Goal: Information Seeking & Learning: Learn about a topic

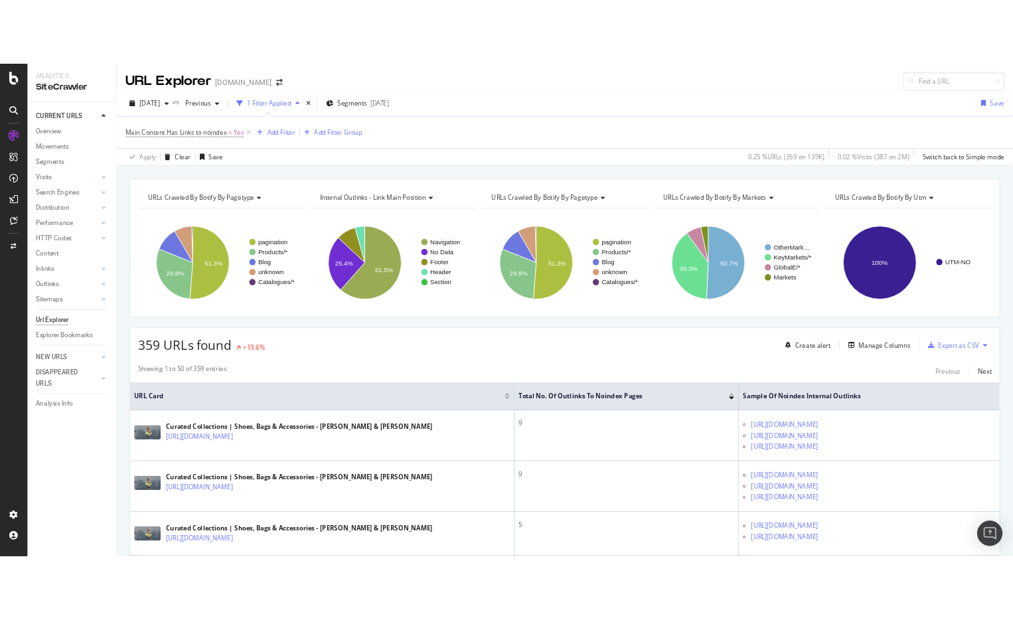
scroll to position [1425, 0]
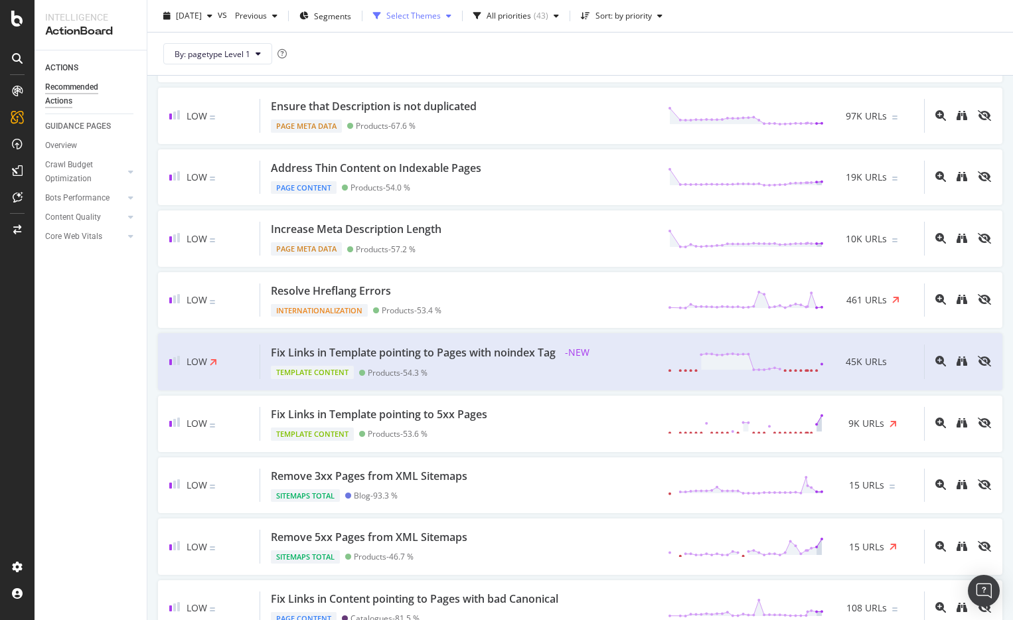
scroll to position [661, 0]
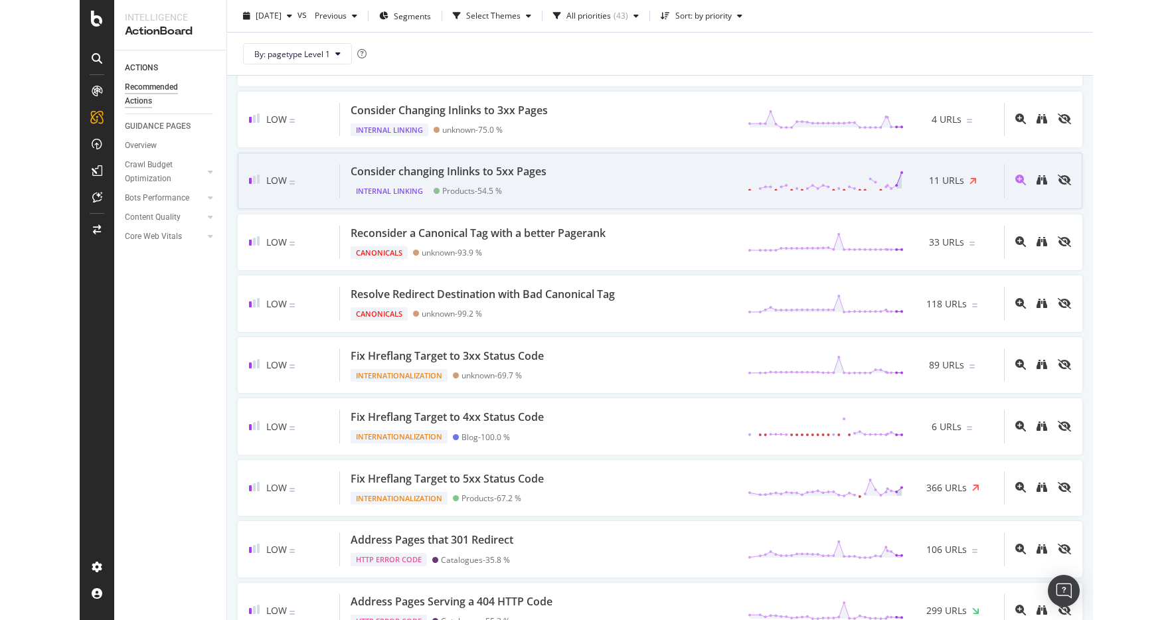
scroll to position [1687, 0]
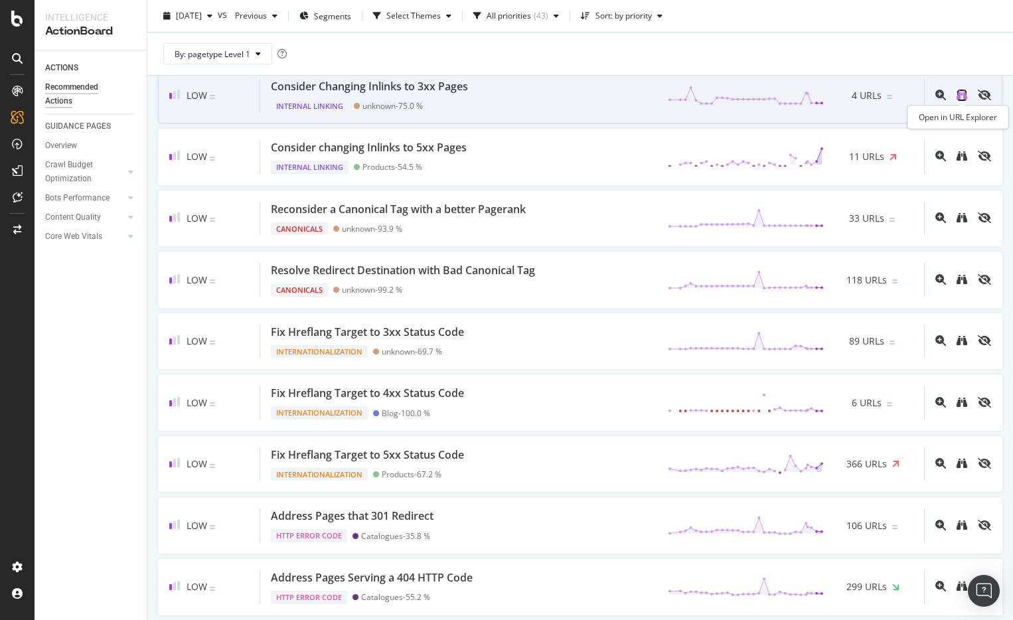
click at [961, 98] on icon "binoculars" at bounding box center [962, 95] width 11 height 11
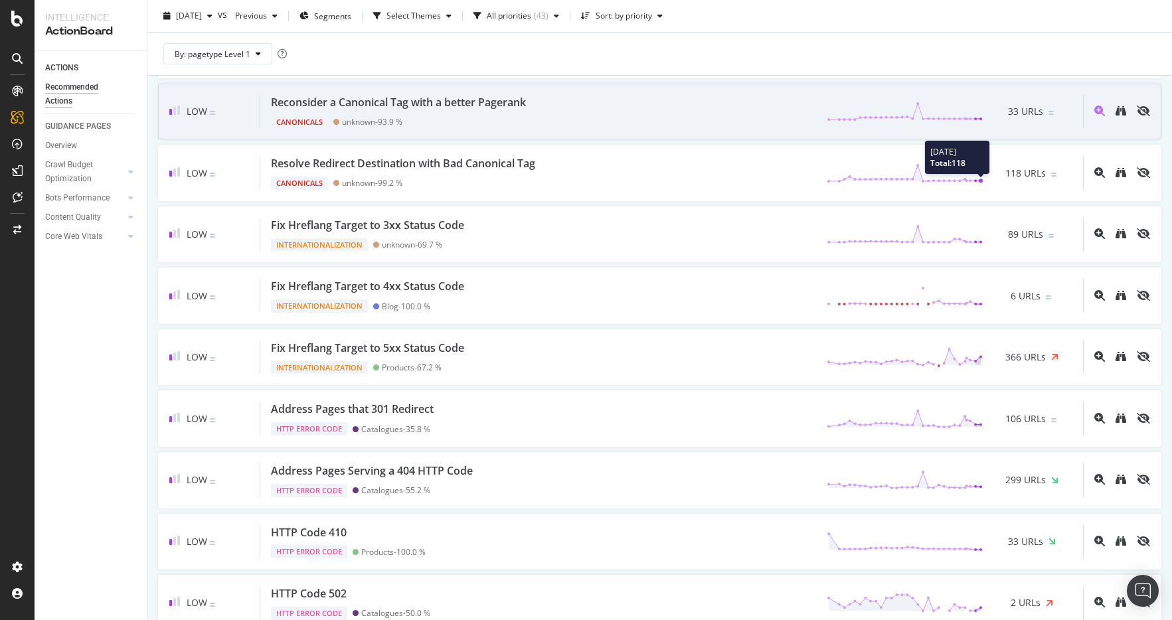
scroll to position [1795, 0]
click at [1013, 111] on icon "binoculars" at bounding box center [1121, 109] width 11 height 11
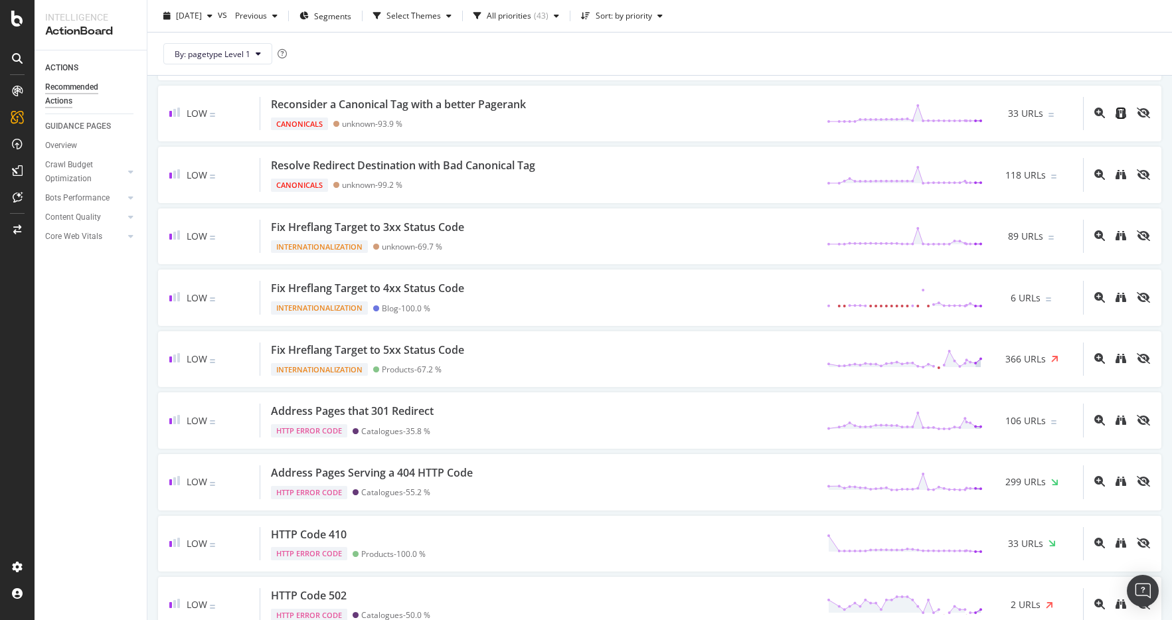
scroll to position [1790, 0]
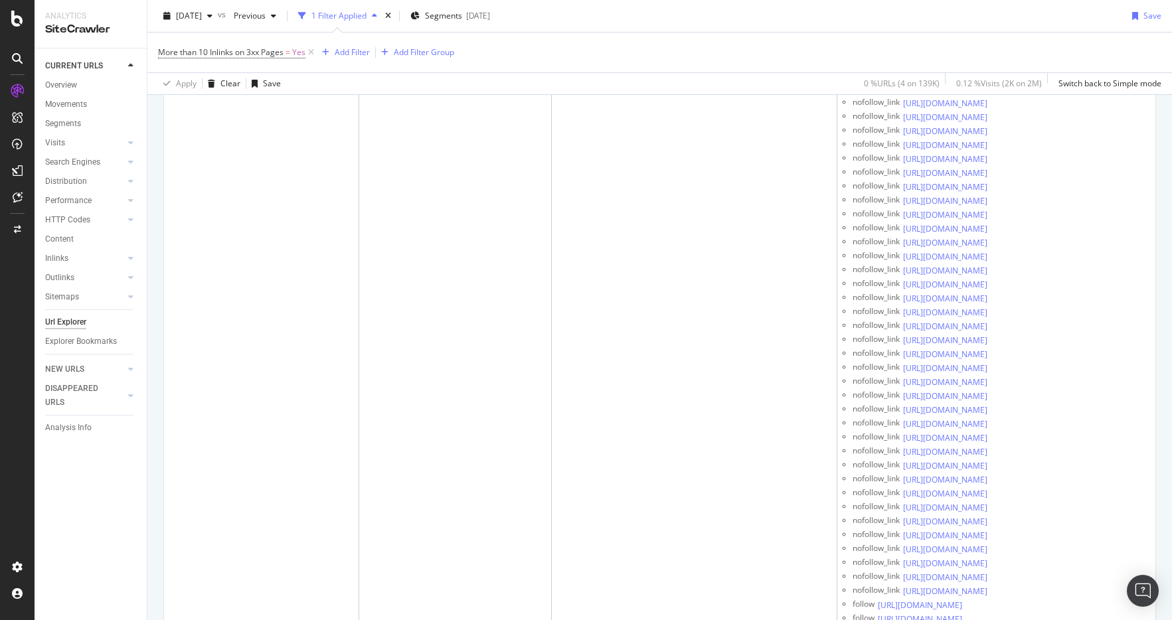
scroll to position [4863, 0]
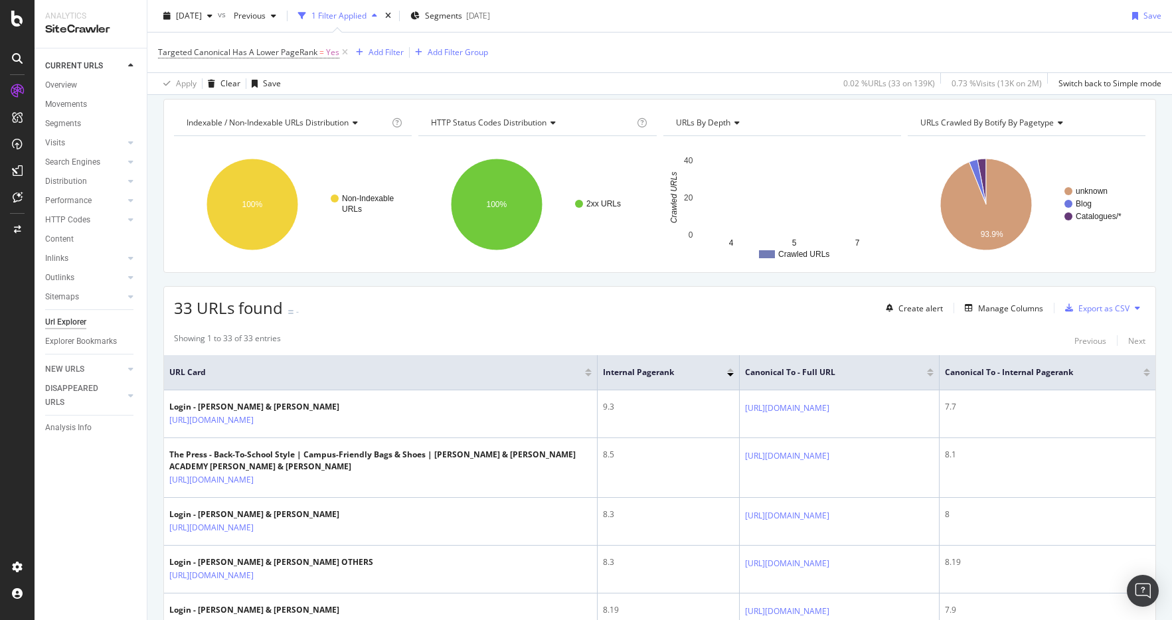
scroll to position [47, 0]
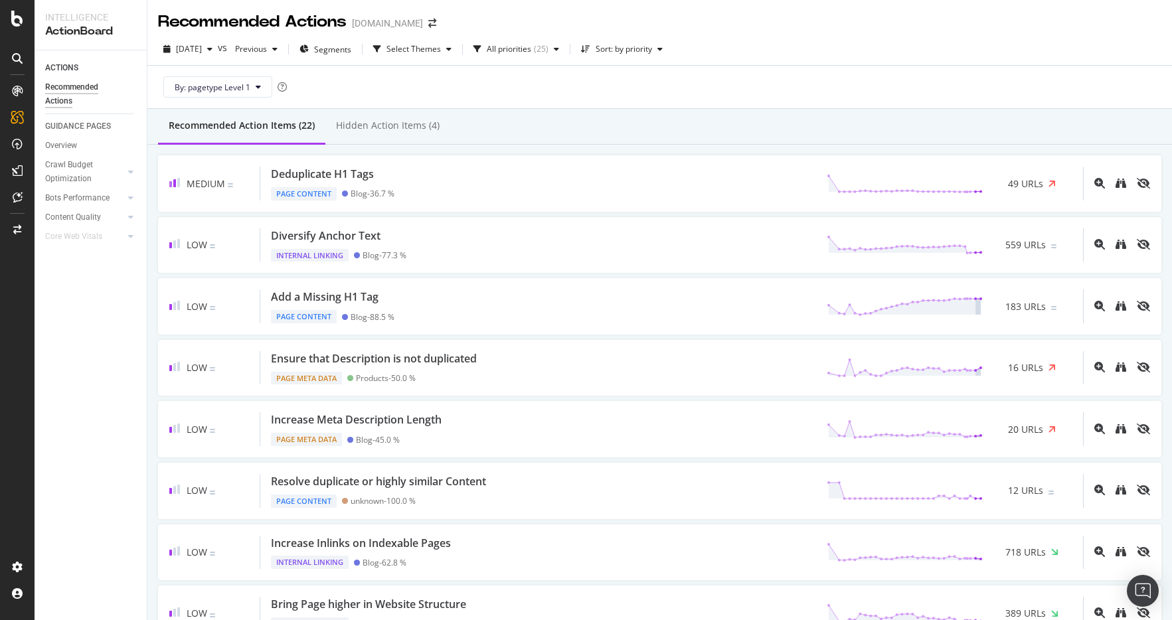
click at [918, 71] on div "By: pagetype Level 1" at bounding box center [659, 87] width 1003 height 43
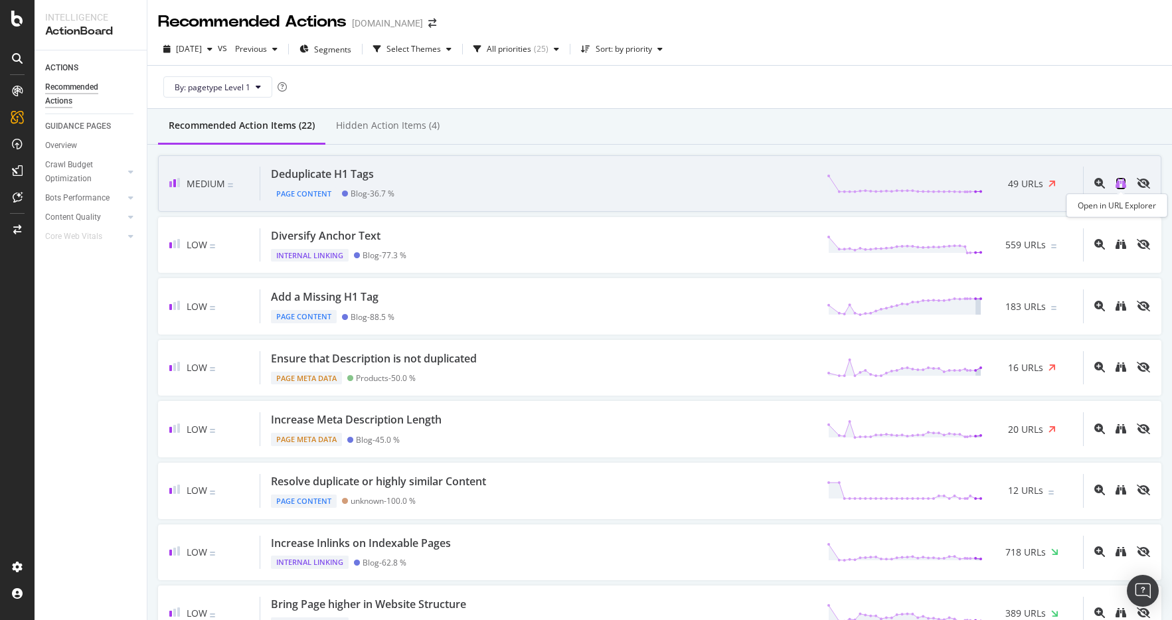
click at [1122, 187] on icon "binoculars" at bounding box center [1121, 183] width 11 height 11
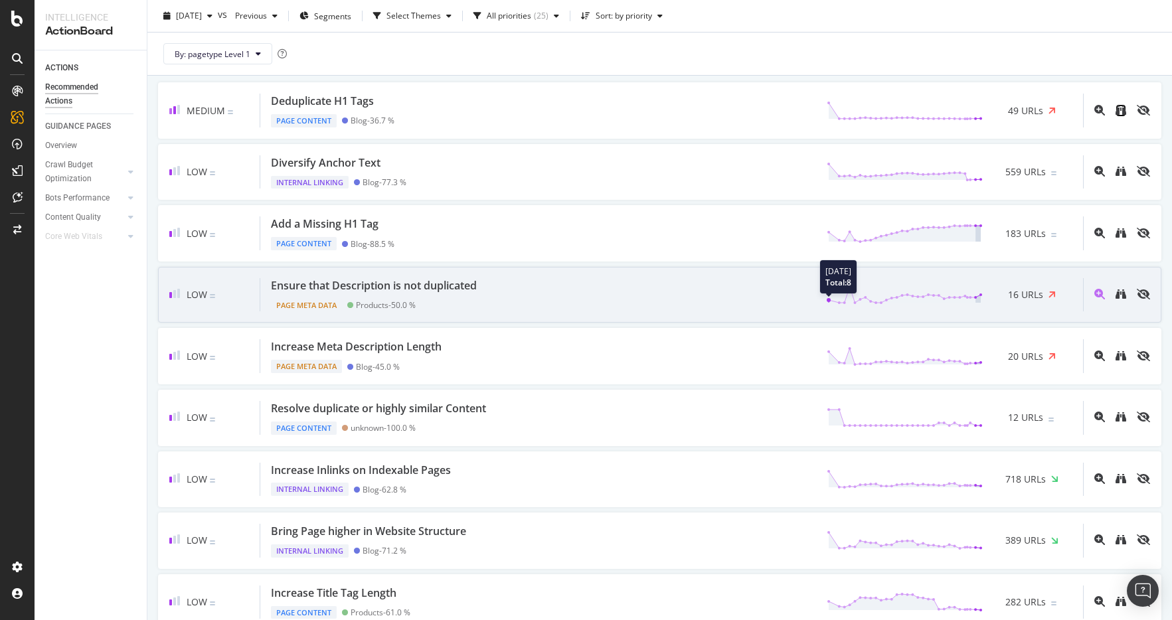
scroll to position [74, 0]
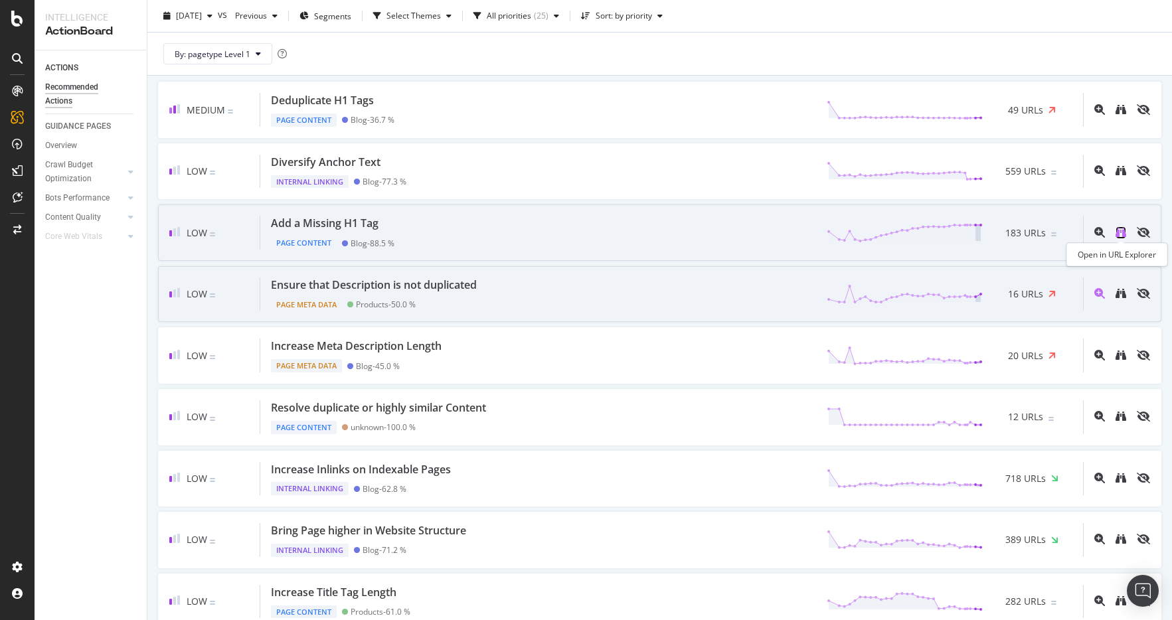
click at [1117, 232] on icon "binoculars" at bounding box center [1121, 232] width 11 height 11
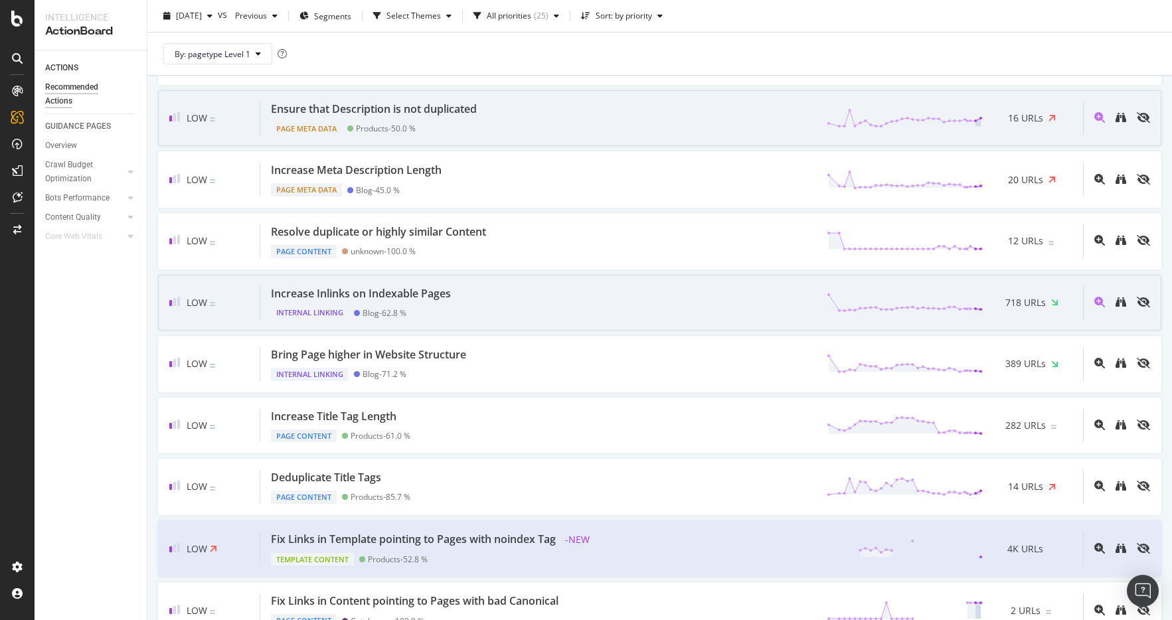
scroll to position [252, 0]
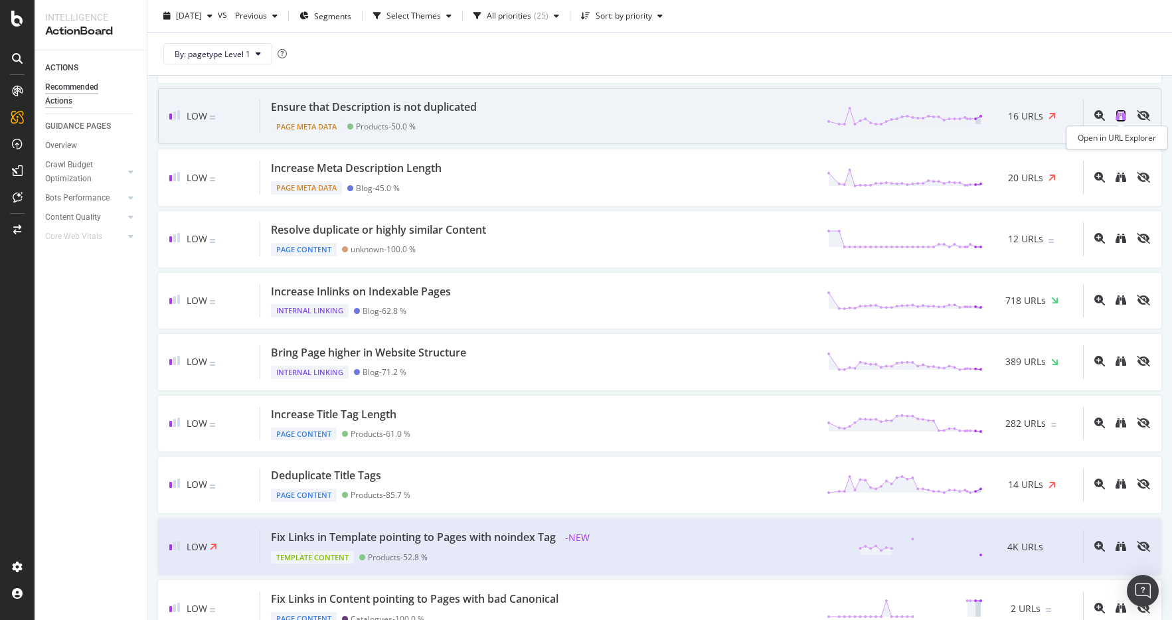
click at [1122, 118] on icon "binoculars" at bounding box center [1121, 115] width 11 height 11
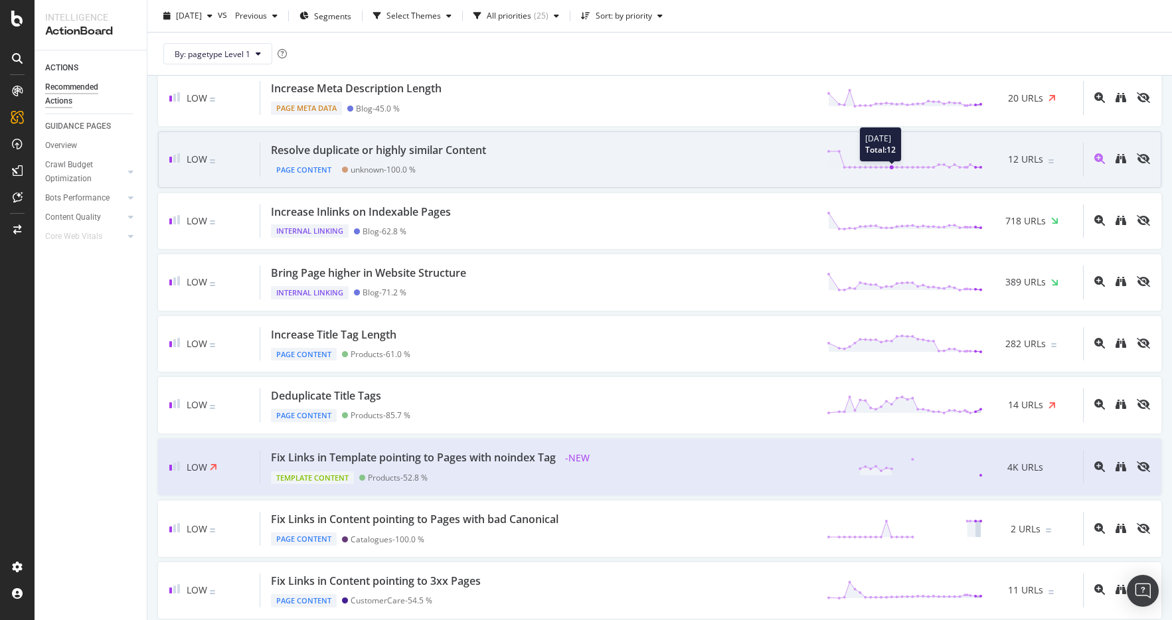
scroll to position [381, 0]
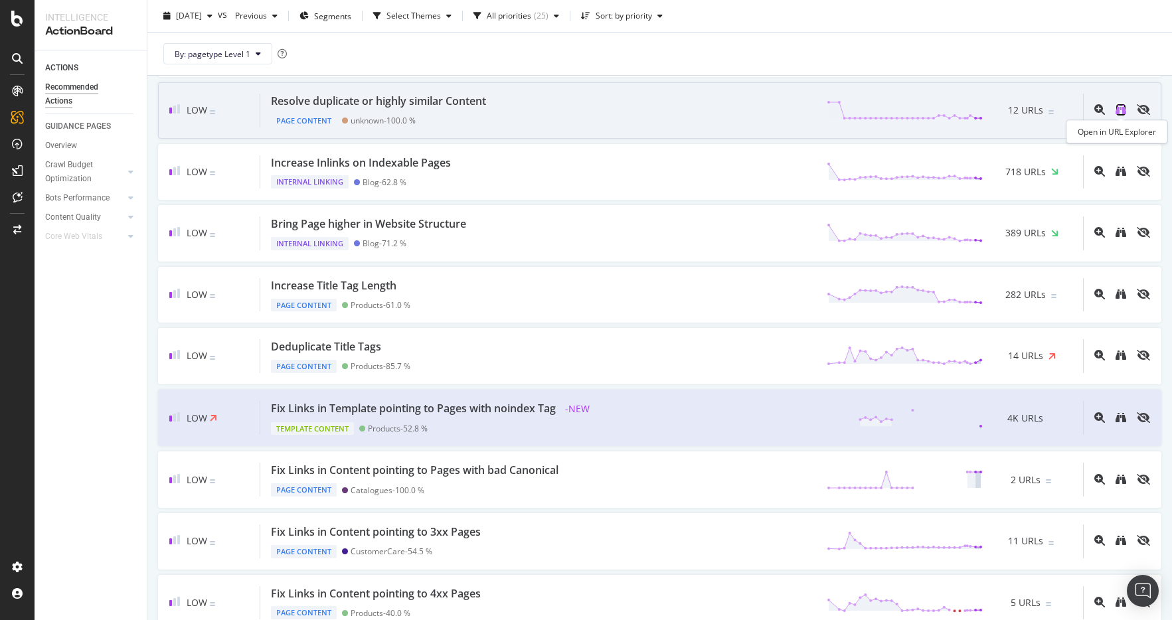
click at [1119, 110] on icon "binoculars" at bounding box center [1121, 109] width 11 height 11
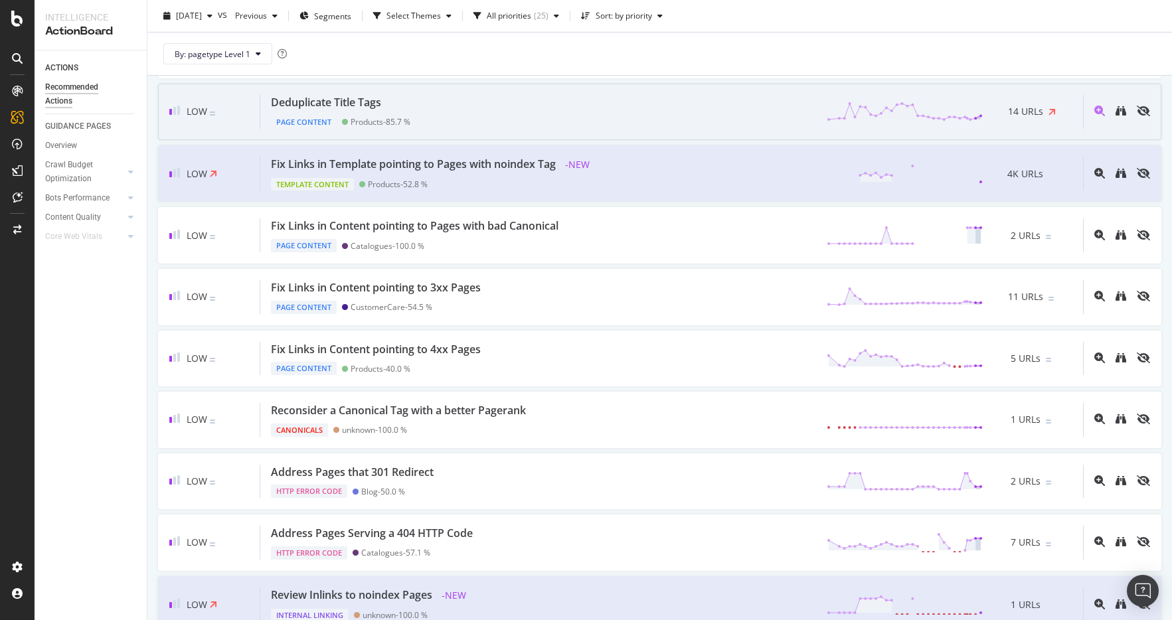
scroll to position [678, 0]
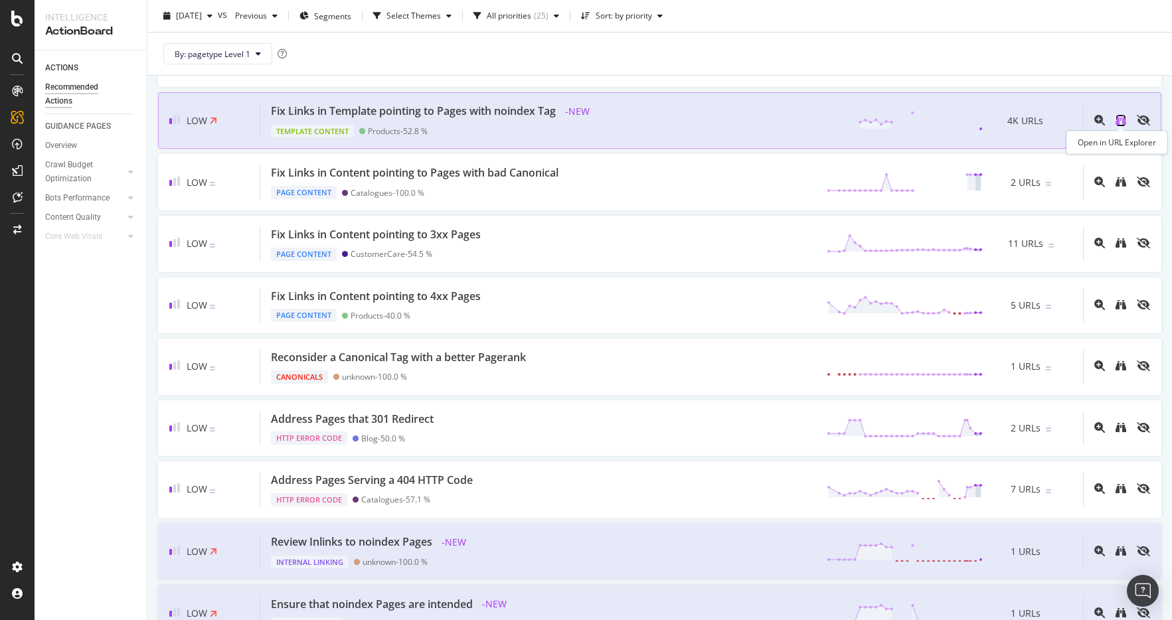
click at [1116, 116] on icon "binoculars" at bounding box center [1121, 120] width 11 height 11
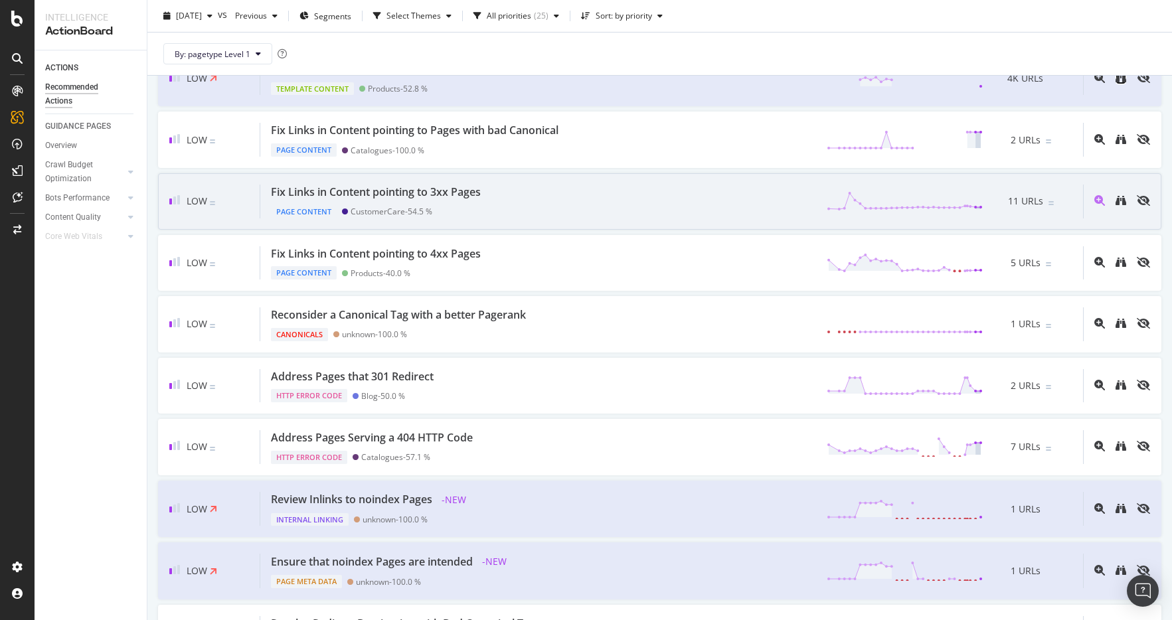
scroll to position [728, 0]
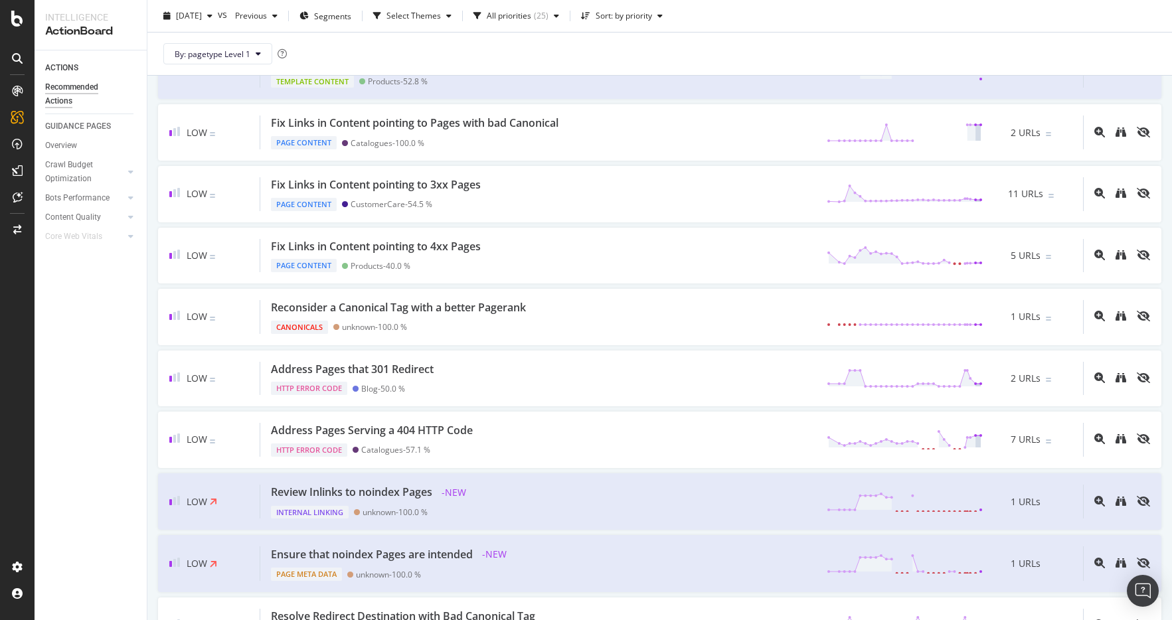
click at [56, 506] on div "ACTIONS Recommended Actions GUIDANCE PAGES Overview Crawl Budget Optimization L…" at bounding box center [91, 335] width 112 height 570
click at [151, 420] on div "High Improve Server Response Time on Indexable Pages Performance Products - 44.…" at bounding box center [659, 103] width 1025 height 1371
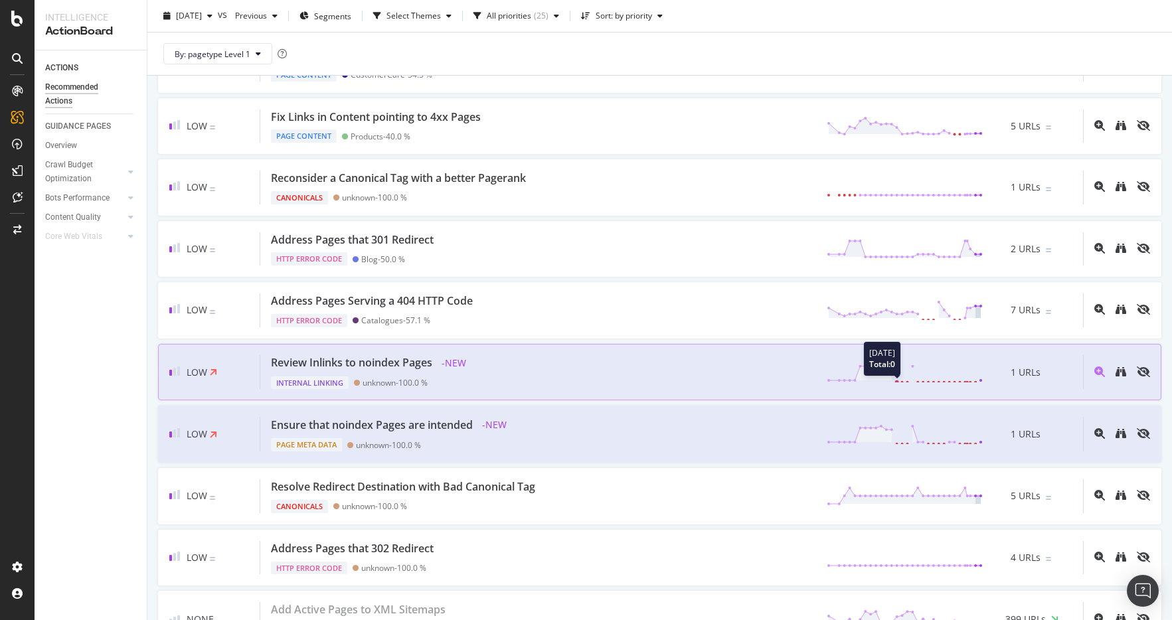
scroll to position [877, 0]
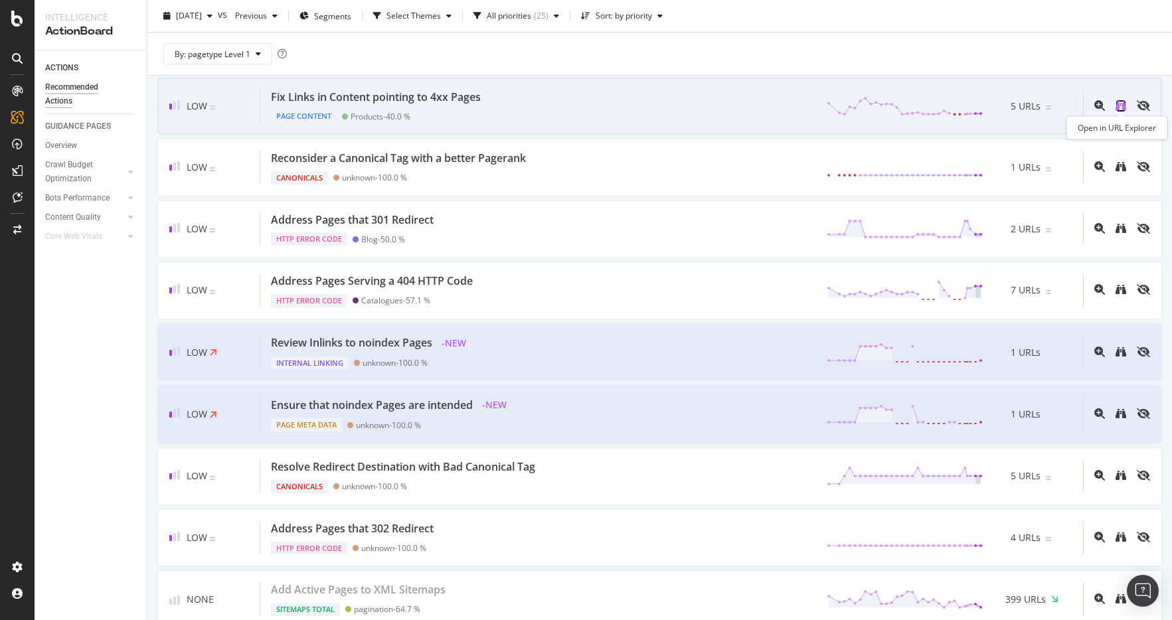
click at [1121, 110] on icon "binoculars" at bounding box center [1121, 105] width 11 height 11
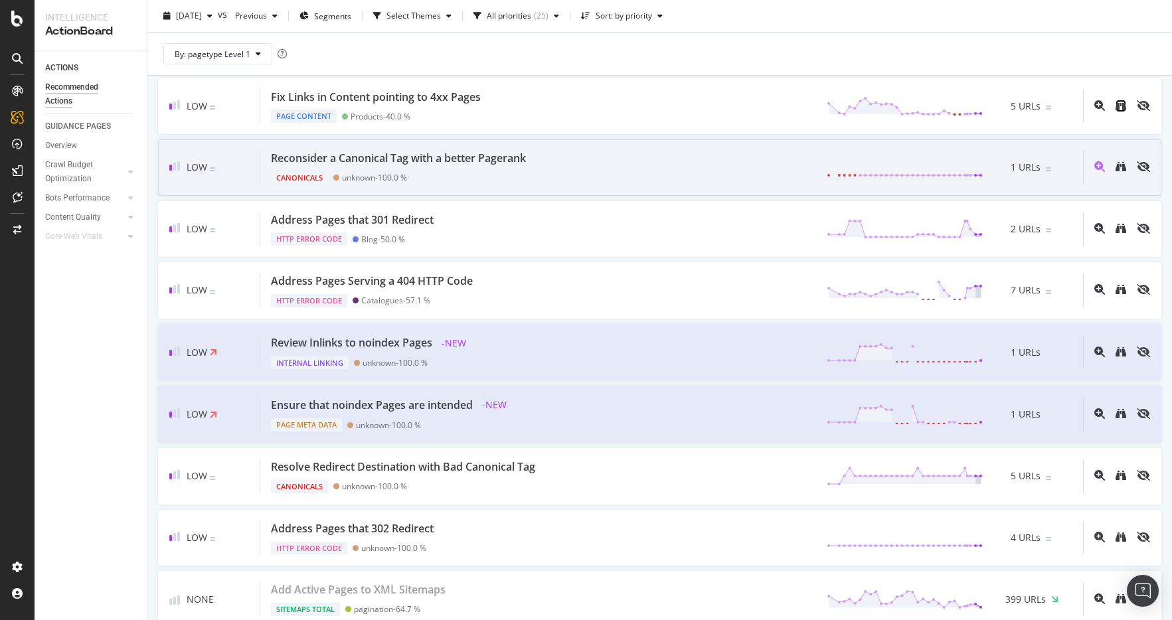
scroll to position [914, 0]
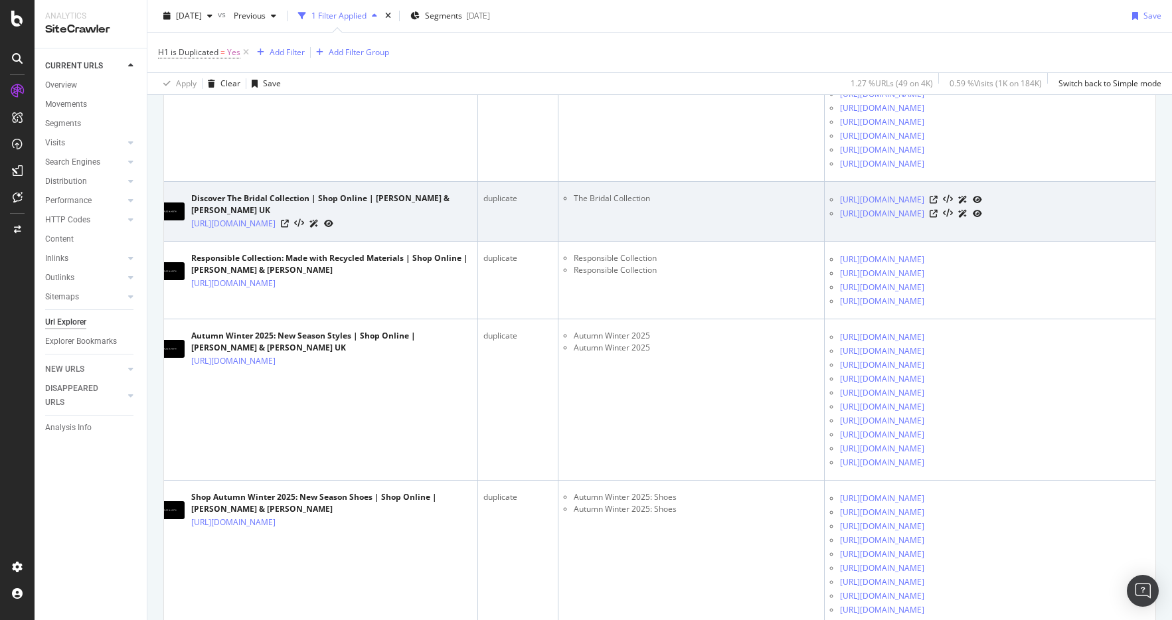
scroll to position [426, 0]
click at [289, 220] on icon at bounding box center [285, 224] width 8 height 8
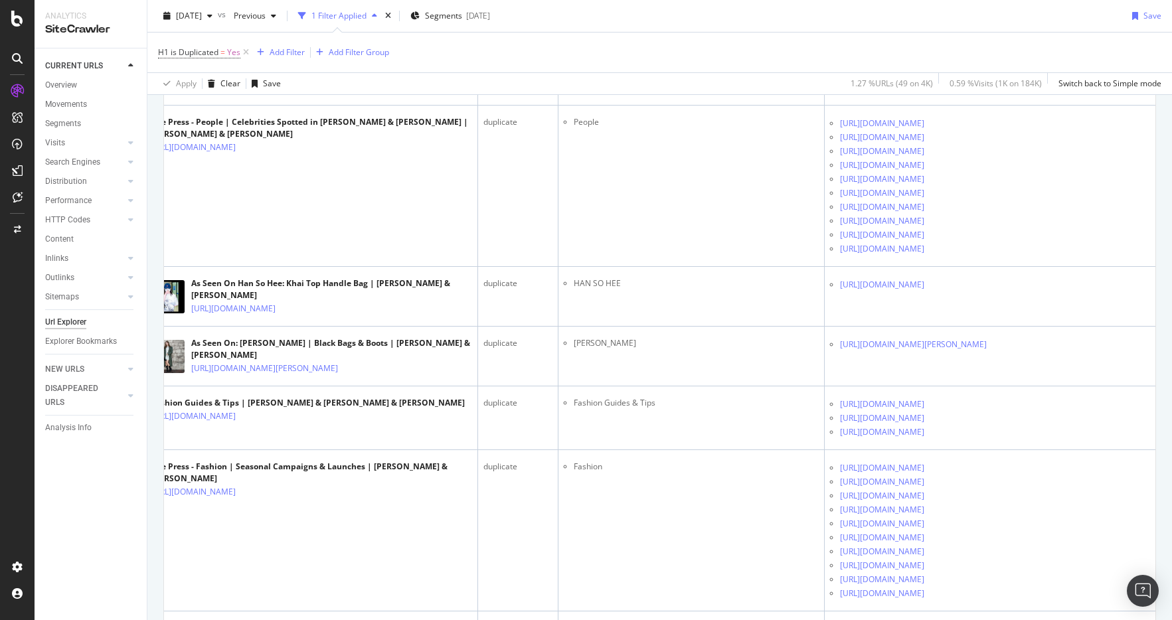
scroll to position [1302, 0]
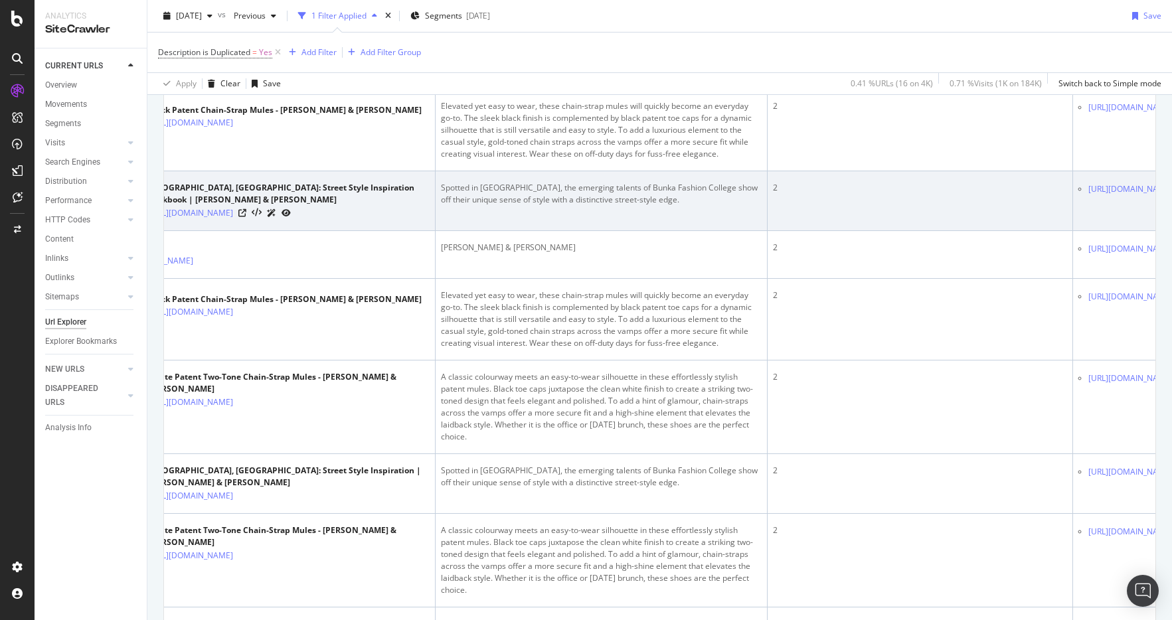
scroll to position [0, 60]
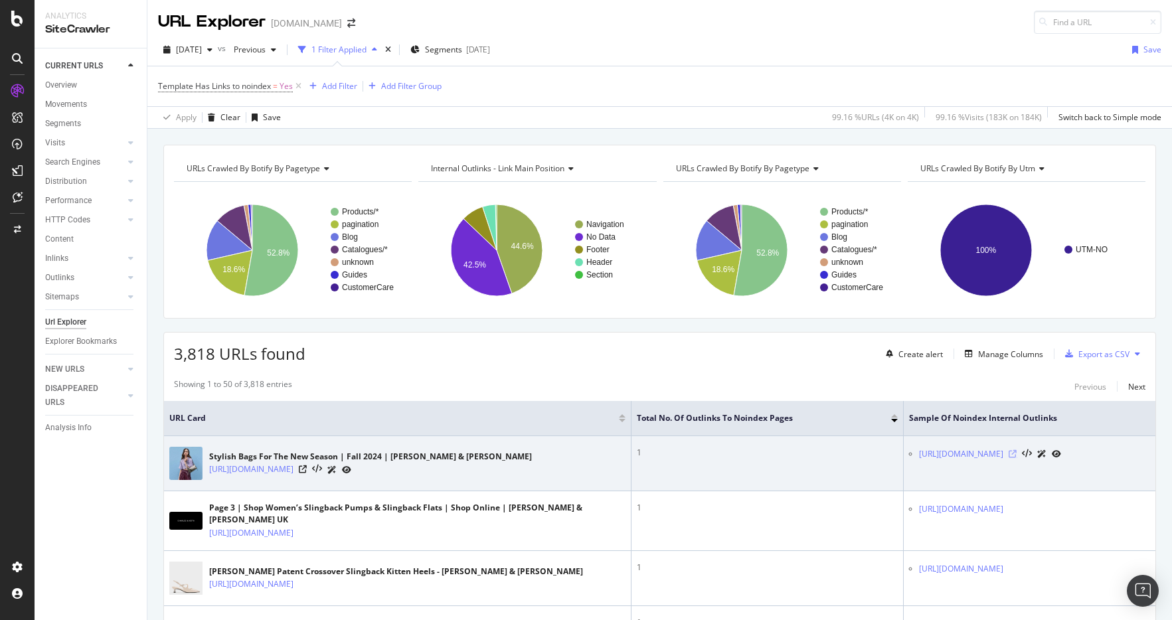
click at [1017, 453] on icon at bounding box center [1013, 454] width 8 height 8
click at [307, 472] on icon at bounding box center [303, 470] width 8 height 8
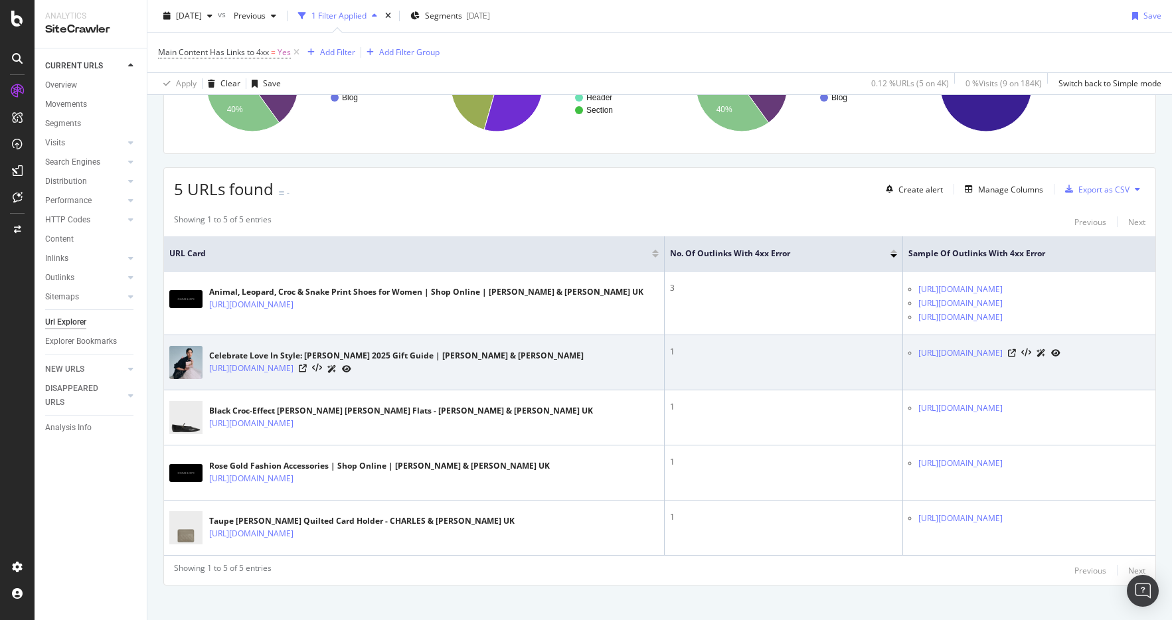
scroll to position [177, 0]
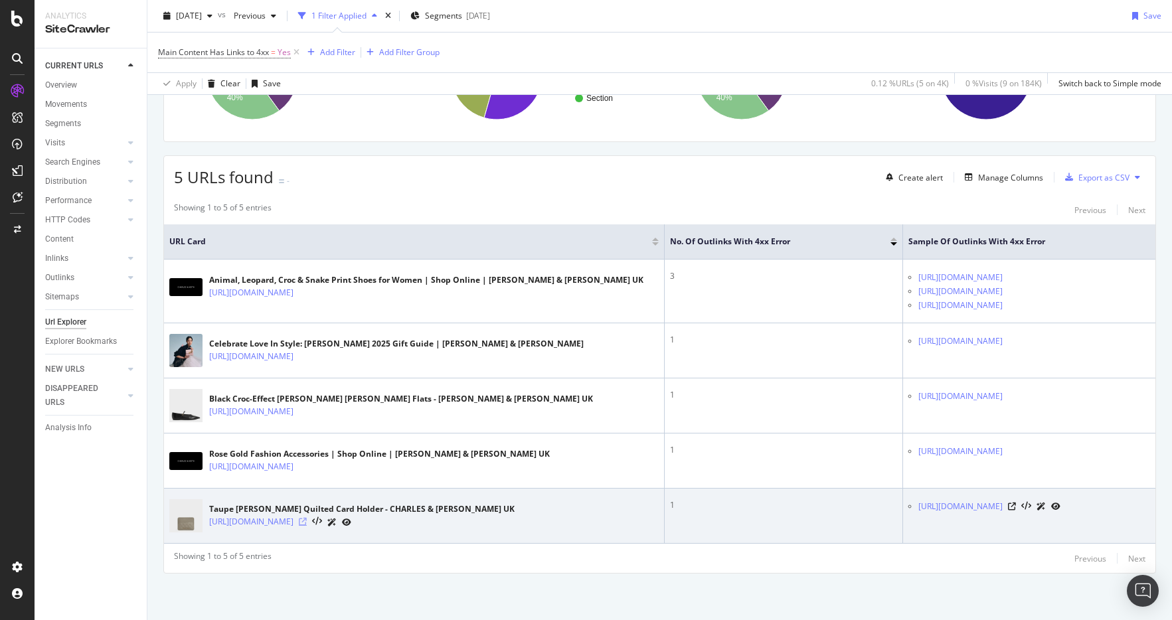
click at [307, 522] on icon at bounding box center [303, 522] width 8 height 8
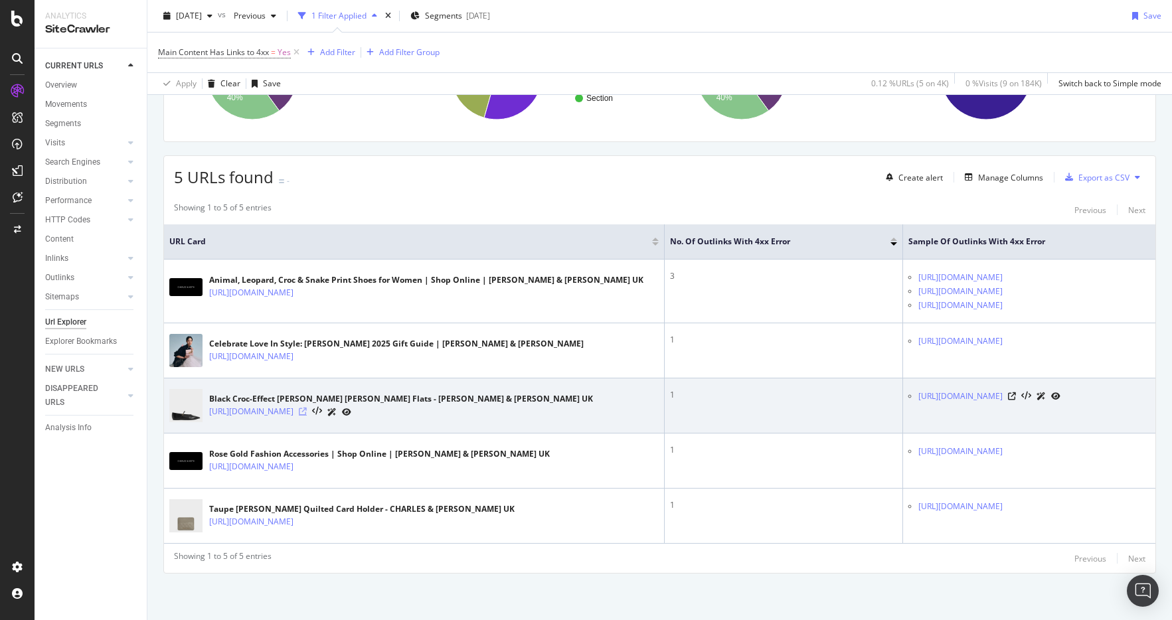
click at [307, 412] on icon at bounding box center [303, 412] width 8 height 8
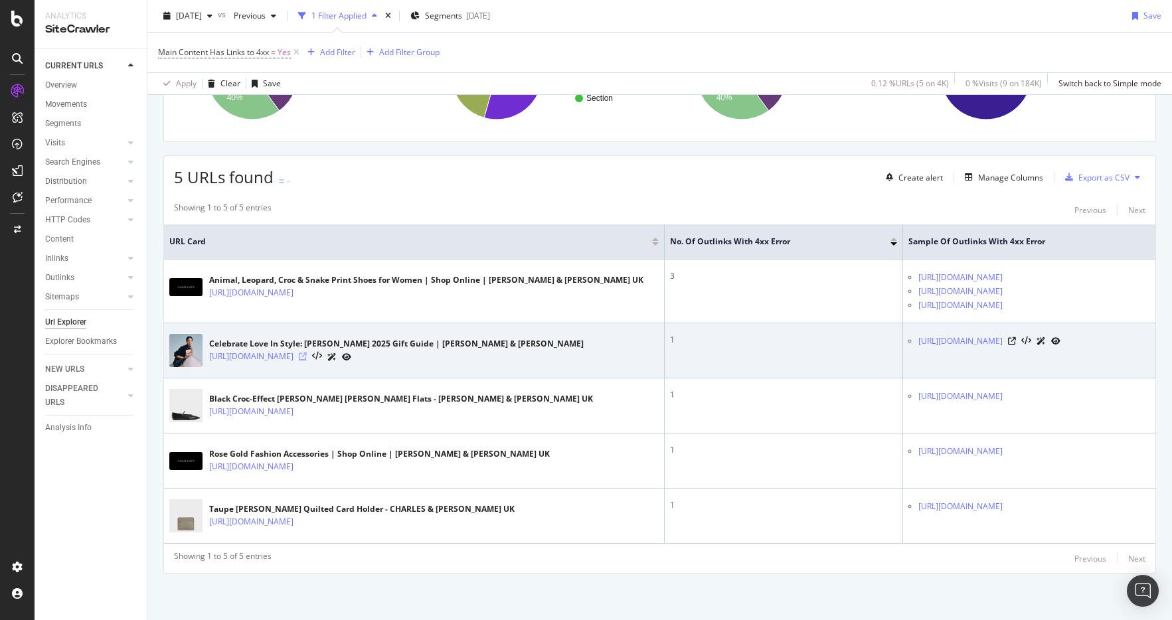
click at [307, 357] on icon at bounding box center [303, 357] width 8 height 8
